Goal: Navigation & Orientation: Find specific page/section

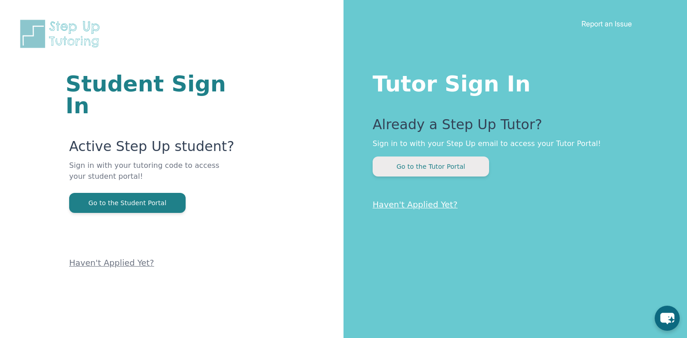
click at [439, 167] on button "Go to the Tutor Portal" at bounding box center [431, 166] width 116 height 20
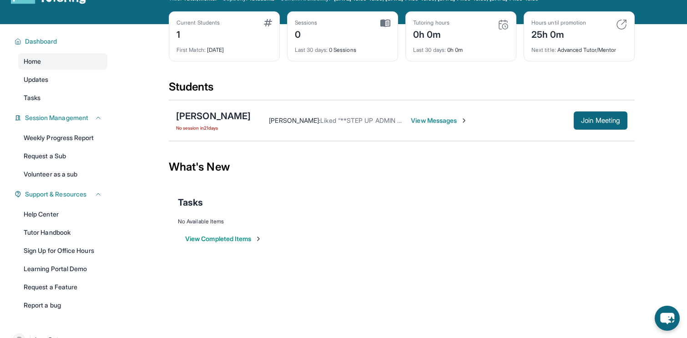
scroll to position [37, 0]
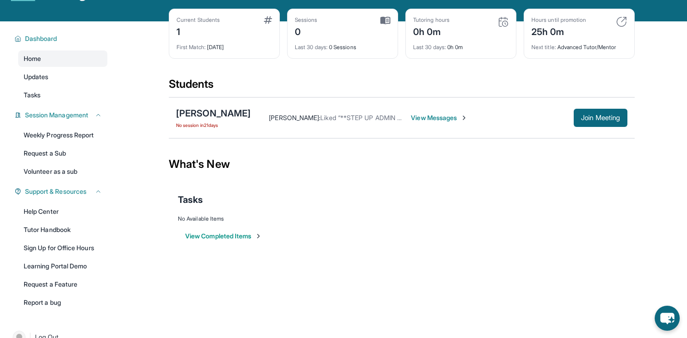
click at [423, 115] on span "View Messages" at bounding box center [439, 117] width 57 height 9
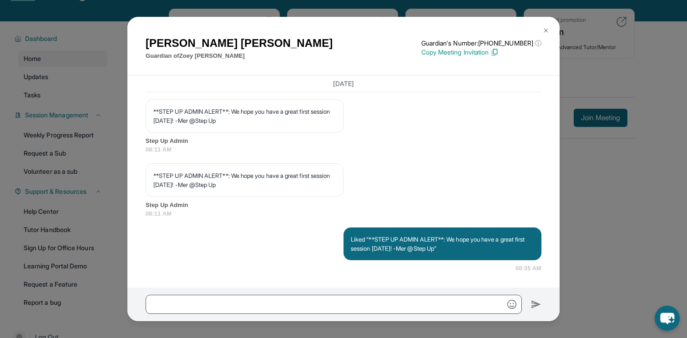
scroll to position [2418, 0]
click at [548, 32] on img at bounding box center [545, 30] width 7 height 7
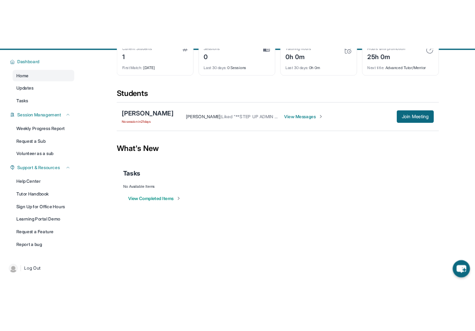
scroll to position [58, 0]
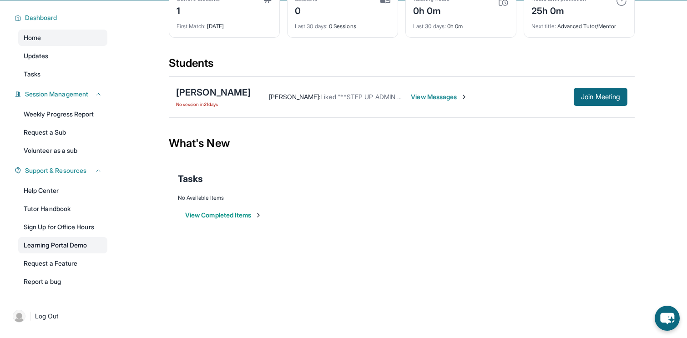
click at [76, 243] on link "Learning Portal Demo" at bounding box center [62, 245] width 89 height 16
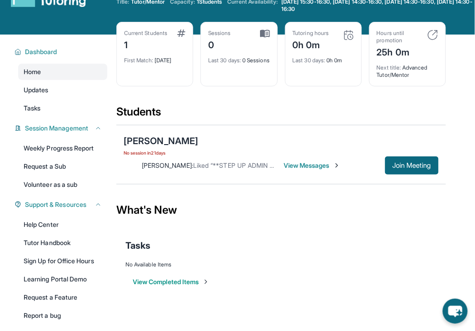
scroll to position [69, 0]
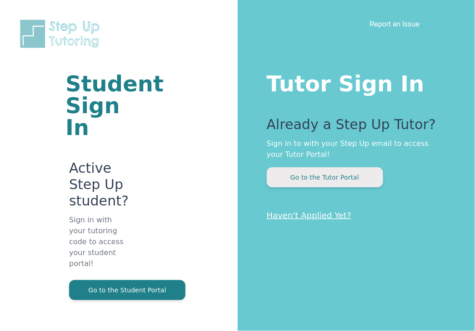
click at [310, 180] on button "Go to the Tutor Portal" at bounding box center [325, 177] width 116 height 20
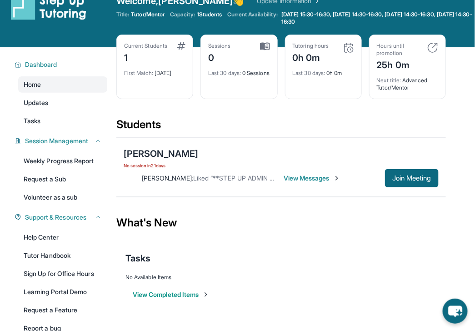
scroll to position [17, 0]
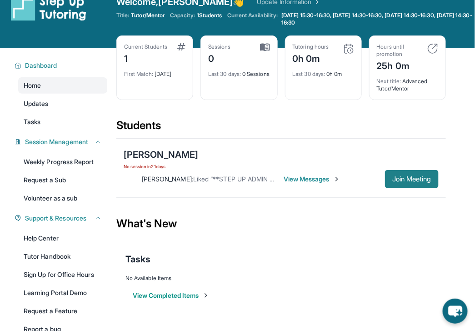
click at [418, 179] on span "Join Meeting" at bounding box center [412, 179] width 39 height 5
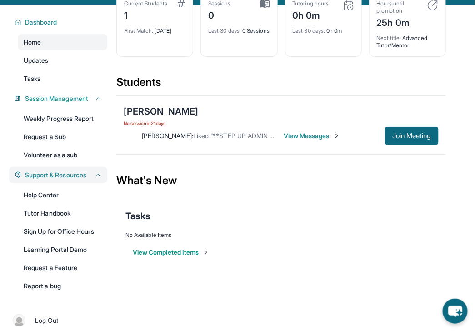
scroll to position [69, 0]
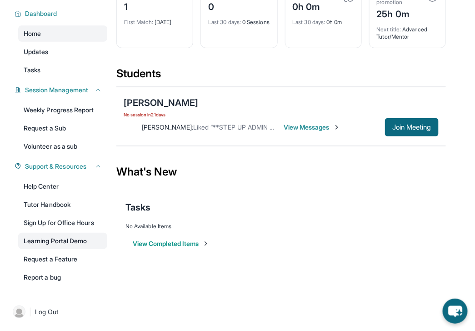
click at [76, 237] on link "Learning Portal Demo" at bounding box center [62, 241] width 89 height 16
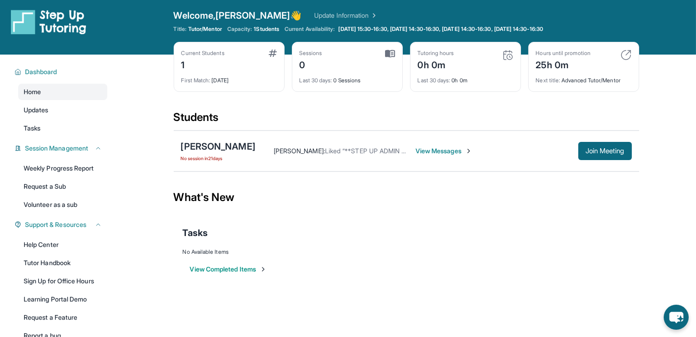
scroll to position [4, 0]
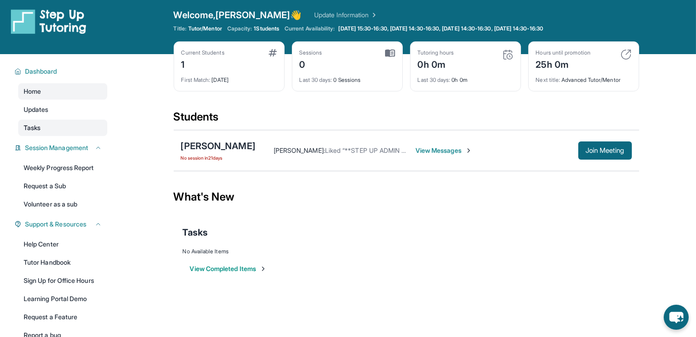
click at [38, 125] on span "Tasks" at bounding box center [32, 127] width 17 height 9
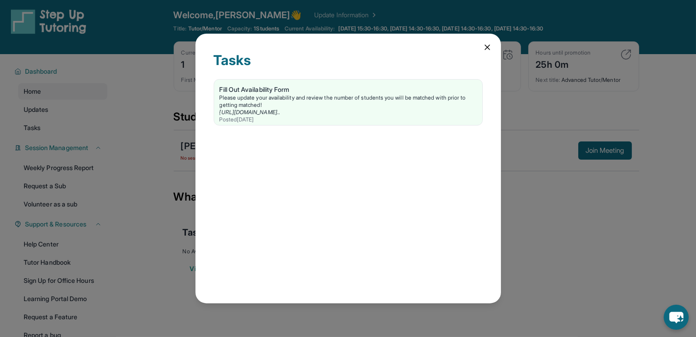
click at [485, 47] on icon at bounding box center [487, 47] width 9 height 9
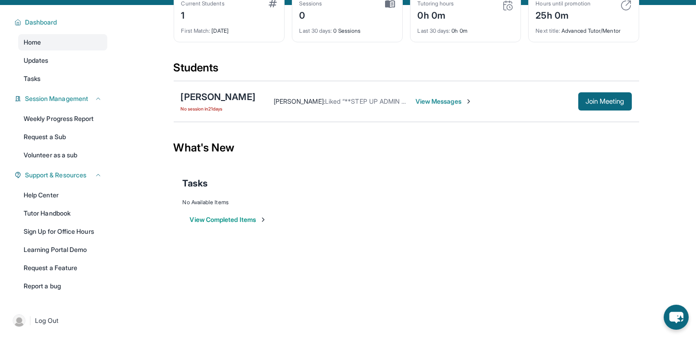
scroll to position [58, 0]
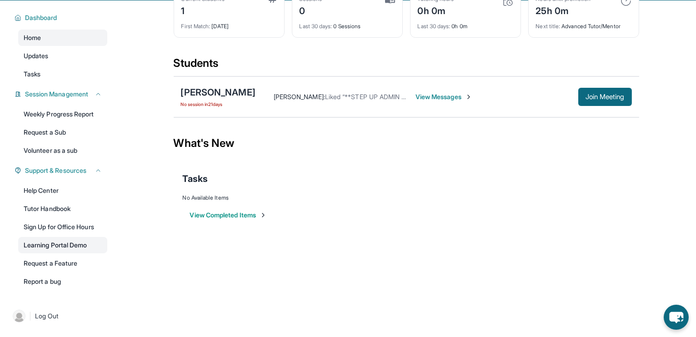
click at [60, 248] on link "Learning Portal Demo" at bounding box center [62, 245] width 89 height 16
click at [81, 225] on link "Sign Up for Office Hours" at bounding box center [62, 227] width 89 height 16
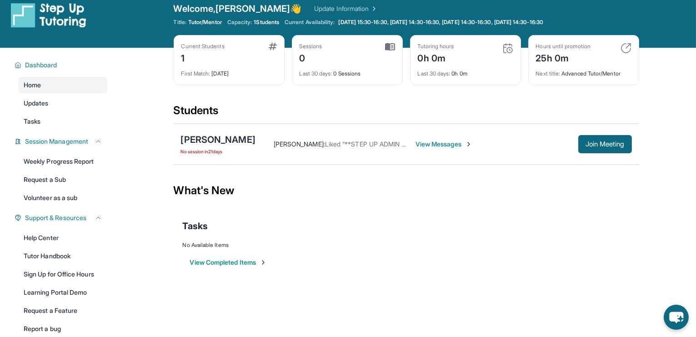
scroll to position [0, 0]
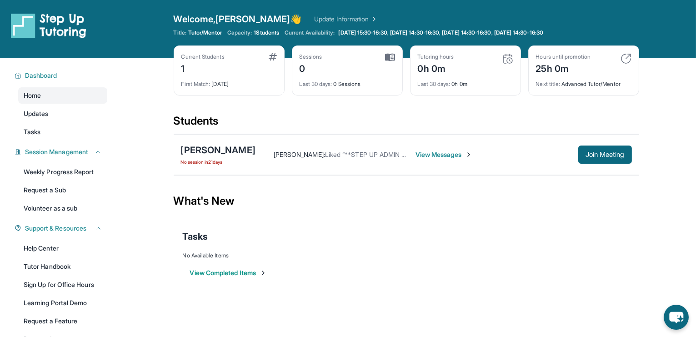
click at [340, 194] on div "What's New" at bounding box center [407, 201] width 466 height 40
click at [51, 95] on link "Home" at bounding box center [62, 95] width 89 height 16
click at [43, 76] on span "Dashboard" at bounding box center [41, 75] width 32 height 9
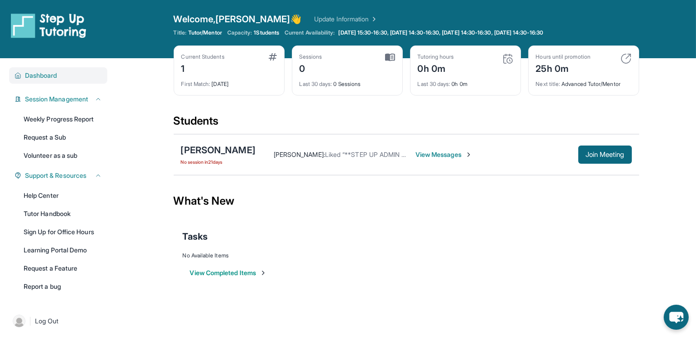
click at [43, 78] on span "Dashboard" at bounding box center [41, 75] width 32 height 9
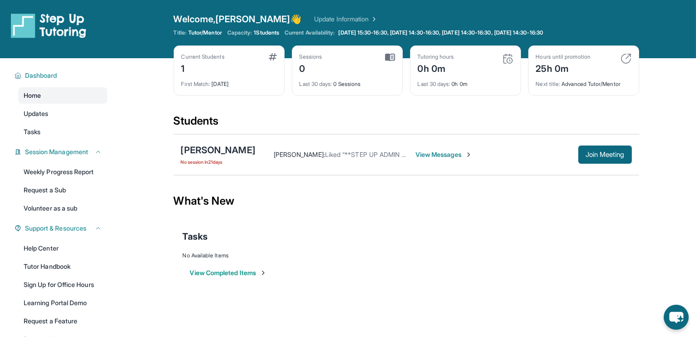
click at [35, 98] on span "Home" at bounding box center [32, 95] width 17 height 9
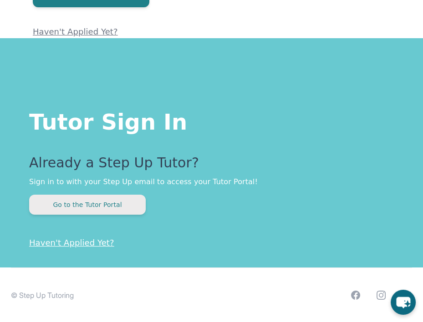
click at [94, 203] on button "Go to the Tutor Portal" at bounding box center [87, 205] width 116 height 20
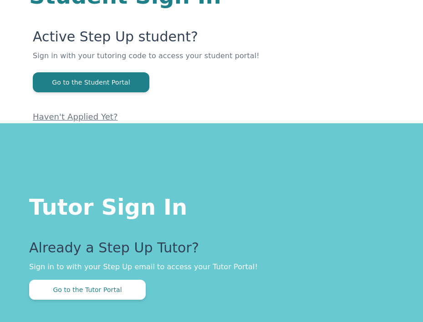
scroll to position [55, 0]
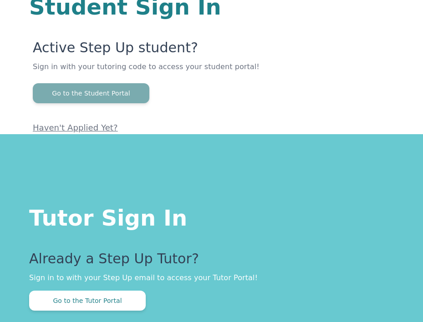
click at [109, 94] on button "Go to the Student Portal" at bounding box center [91, 93] width 116 height 20
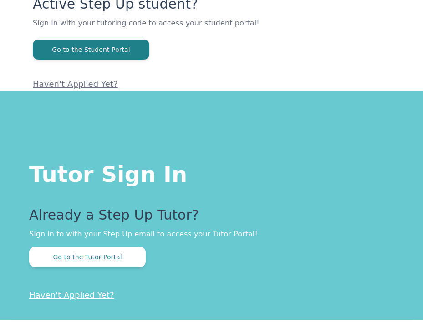
scroll to position [111, 0]
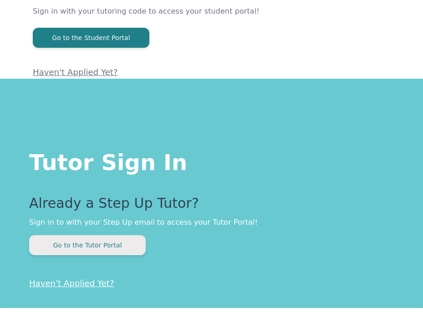
click at [85, 248] on button "Go to the Tutor Portal" at bounding box center [87, 245] width 116 height 20
